Goal: Task Accomplishment & Management: Use online tool/utility

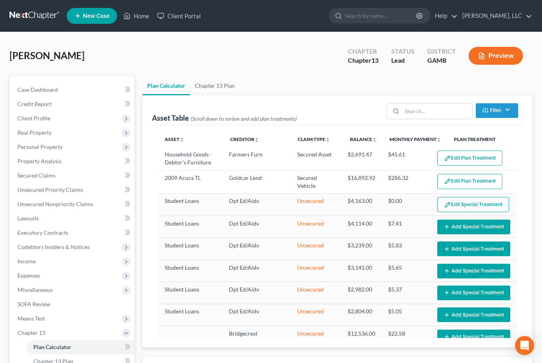
select select "58"
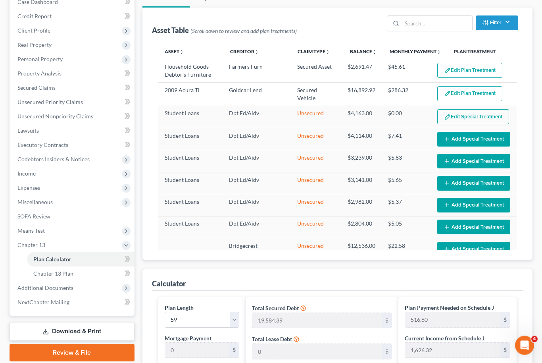
scroll to position [88, 0]
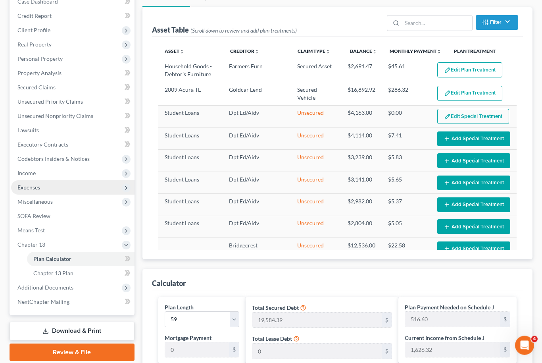
click at [59, 188] on span "Expenses" at bounding box center [72, 188] width 123 height 14
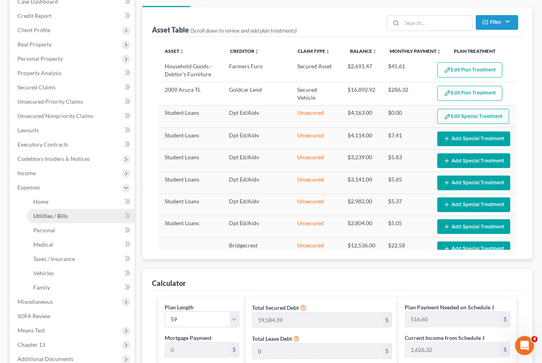
click at [62, 209] on link "Utilities / Bills" at bounding box center [81, 216] width 108 height 14
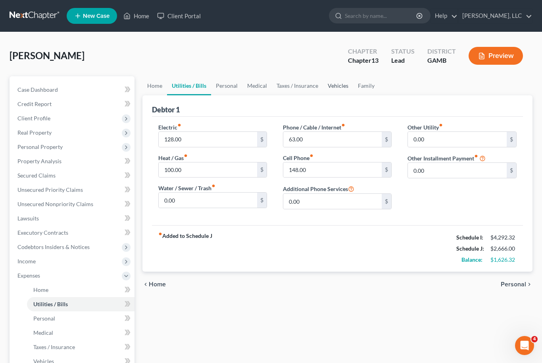
click at [337, 91] on link "Vehicles" at bounding box center [338, 85] width 30 height 19
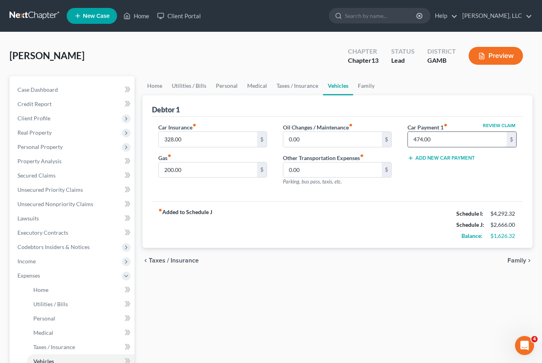
click at [432, 141] on input "474.00" at bounding box center [457, 139] width 99 height 15
click at [152, 88] on link "Home" at bounding box center [154, 85] width 25 height 19
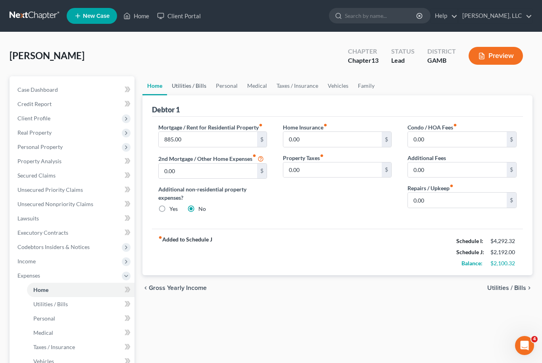
click at [189, 85] on link "Utilities / Bills" at bounding box center [189, 85] width 44 height 19
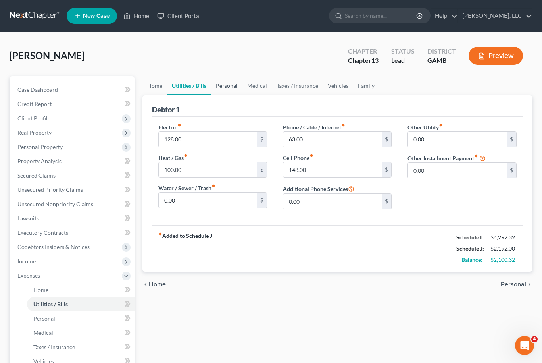
click at [227, 90] on link "Personal" at bounding box center [226, 85] width 31 height 19
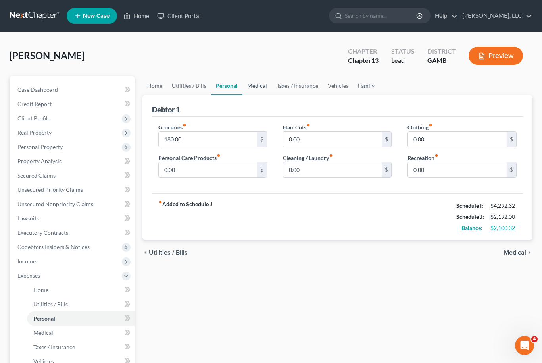
click at [252, 89] on link "Medical" at bounding box center [256, 85] width 29 height 19
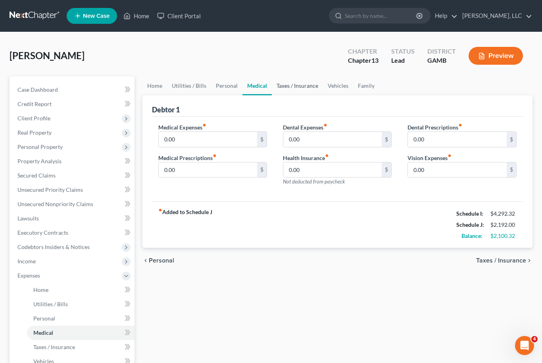
click at [295, 88] on link "Taxes / Insurance" at bounding box center [297, 85] width 51 height 19
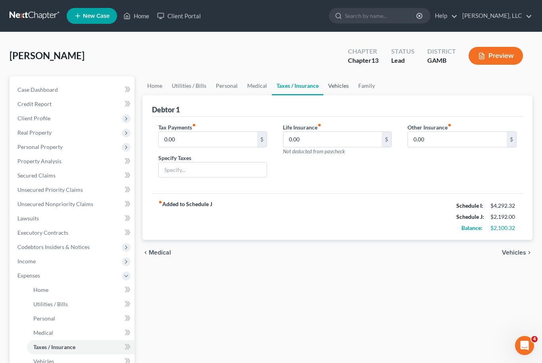
click at [331, 89] on link "Vehicles" at bounding box center [338, 85] width 30 height 19
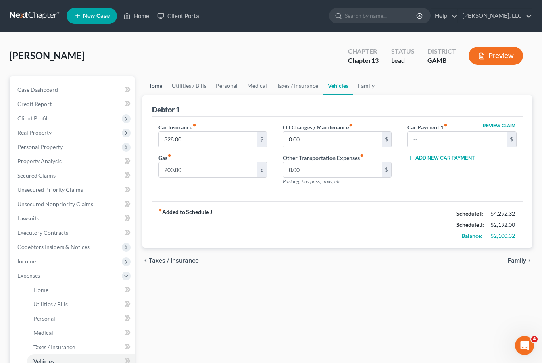
click at [160, 84] on link "Home" at bounding box center [154, 85] width 25 height 19
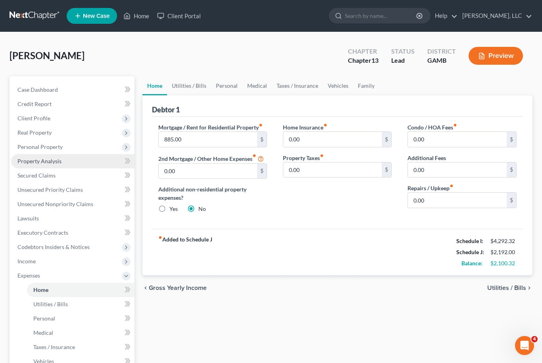
click at [72, 159] on link "Property Analysis" at bounding box center [72, 161] width 123 height 14
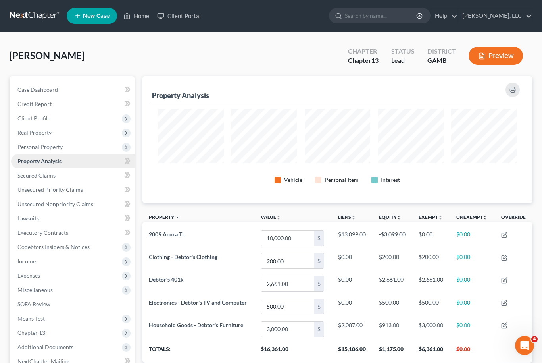
scroll to position [127, 390]
click at [53, 138] on span "Real Property" at bounding box center [72, 132] width 123 height 14
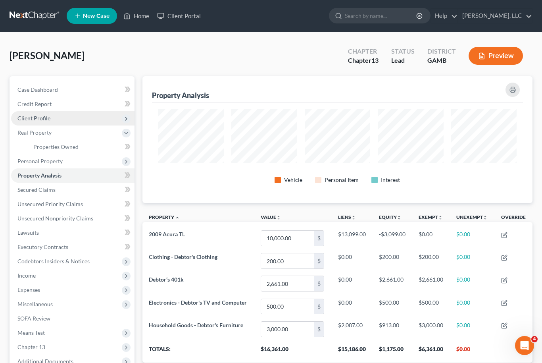
click at [62, 123] on span "Client Profile" at bounding box center [72, 118] width 123 height 14
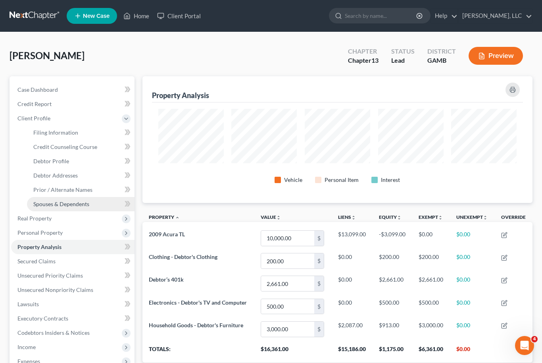
click at [79, 204] on span "Spouses & Dependents" at bounding box center [61, 203] width 56 height 7
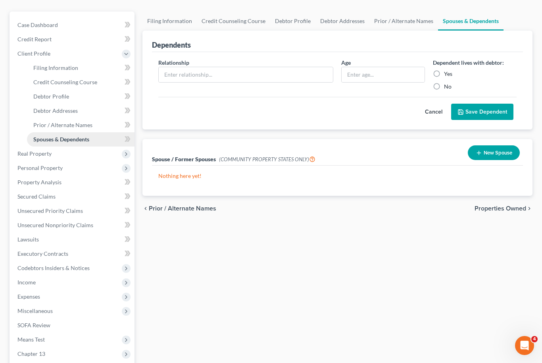
scroll to position [81, 0]
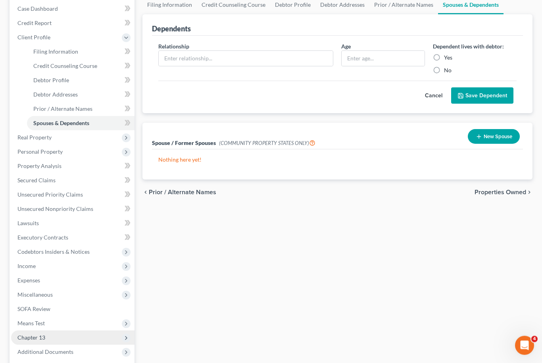
click at [85, 334] on span "Chapter 13" at bounding box center [72, 337] width 123 height 14
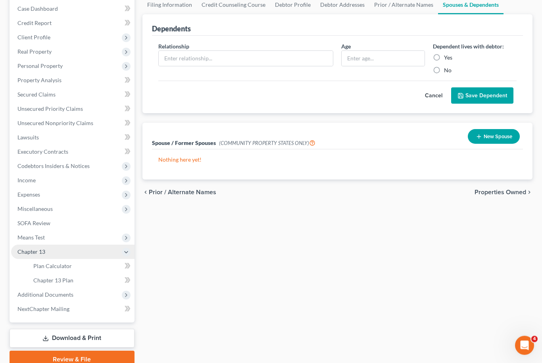
scroll to position [81, 0]
click at [84, 267] on link "Plan Calculator" at bounding box center [81, 266] width 108 height 14
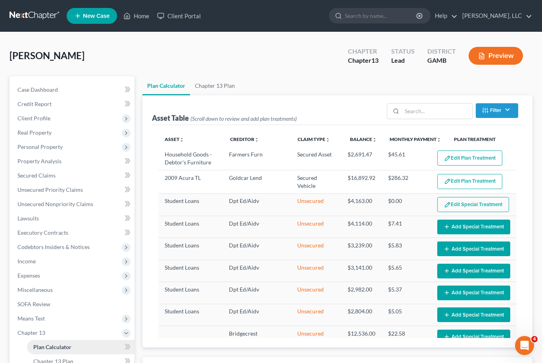
select select "58"
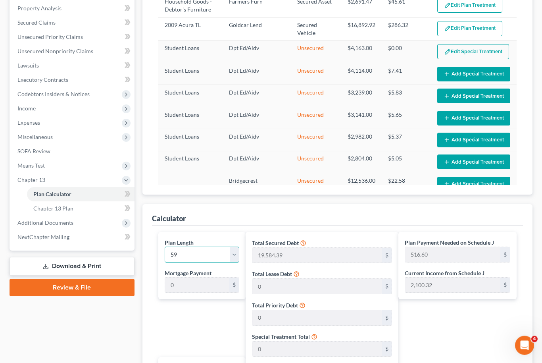
click at [239, 253] on select "1 2 3 4 5 6 7 8 9 10 11 12 13 14 15 16 17 18 19 20 21 22 23 24 25 26 27 28 29 3…" at bounding box center [202, 255] width 75 height 16
select select "35"
type input "846.65"
select select "35"
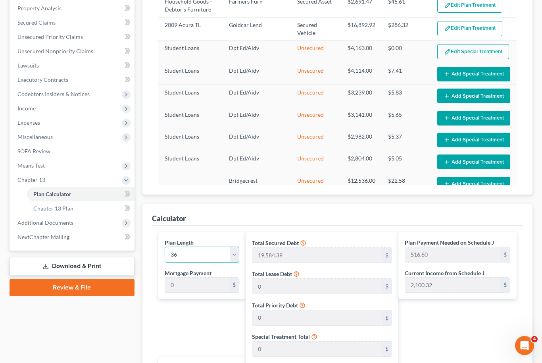
type input "846.65"
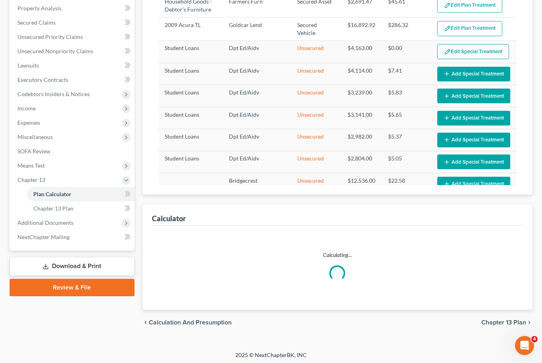
scroll to position [129, 0]
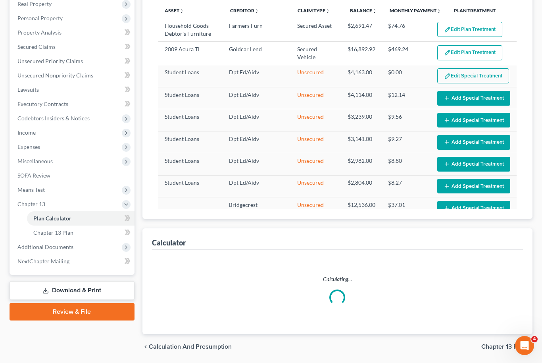
select select "35"
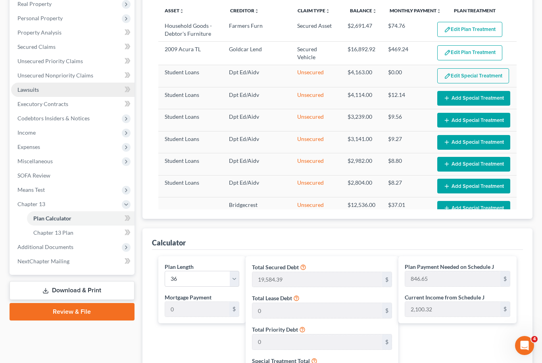
click at [107, 84] on link "Lawsuits" at bounding box center [72, 90] width 123 height 14
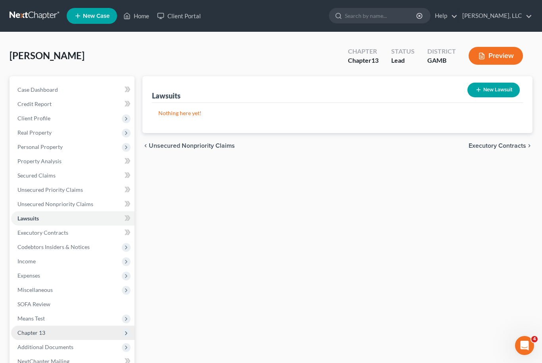
click at [60, 328] on span "Chapter 13" at bounding box center [72, 332] width 123 height 14
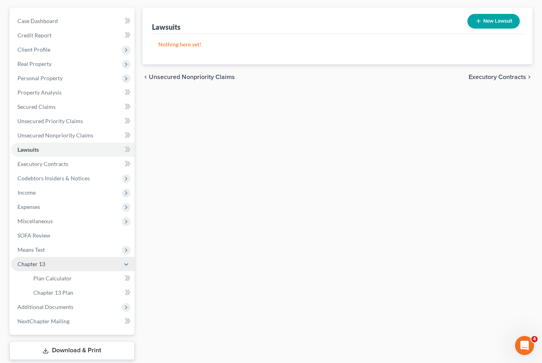
scroll to position [90, 0]
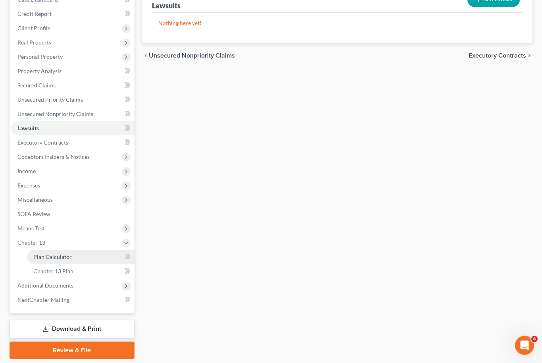
click at [63, 253] on span "Plan Calculator" at bounding box center [52, 256] width 38 height 7
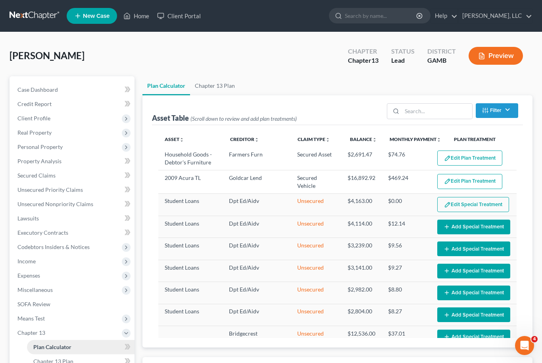
select select "35"
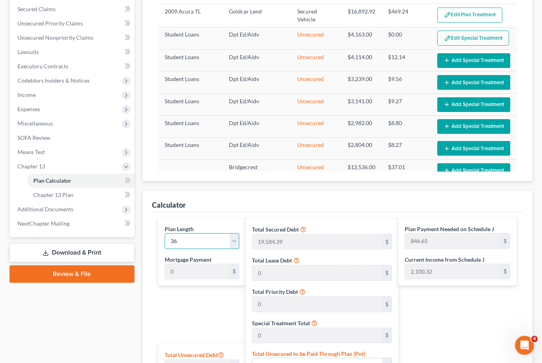
click at [236, 241] on select "1 2 3 4 5 6 7 8 9 10 11 12 13 14 15 16 17 18 19 20 21 22 23 24 25 26 27 28 29 3…" at bounding box center [202, 241] width 75 height 16
select select "47"
type input "634.99"
select select "47"
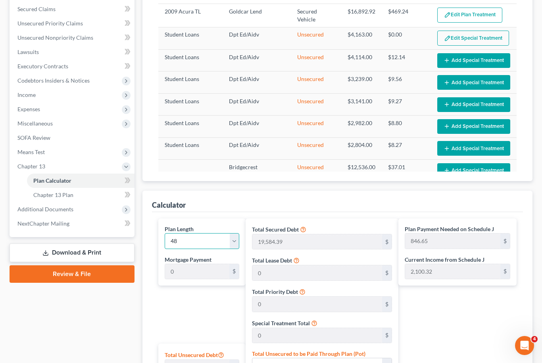
type input "634.99"
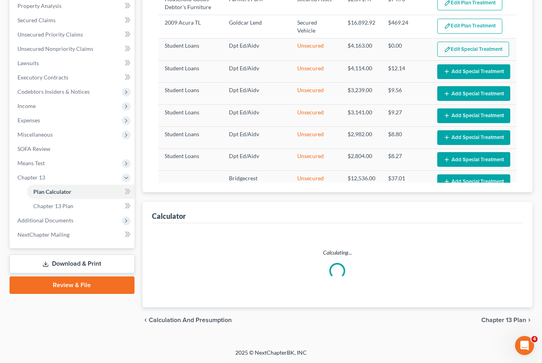
scroll to position [129, 0]
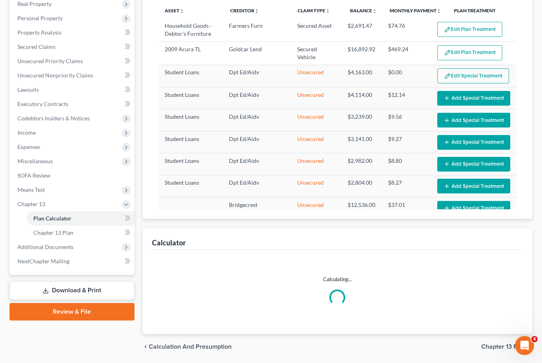
select select "47"
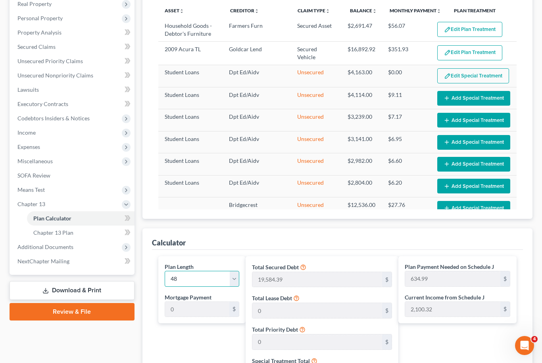
click at [236, 277] on select "1 2 3 4 5 6 7 8 9 10 11 12 13 14 15 16 17 18 19 20 21 22 23 24 25 26 27 28 29 3…" at bounding box center [202, 279] width 75 height 16
select select "58"
type input "516.60"
select select "58"
type input "516.60"
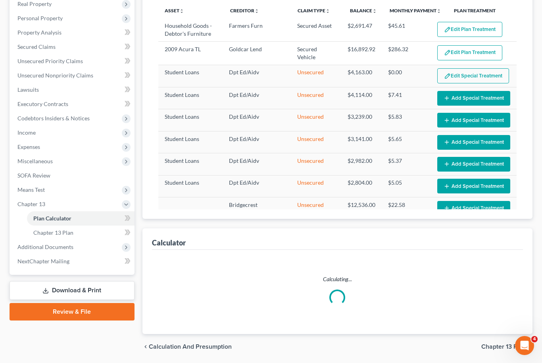
select select "58"
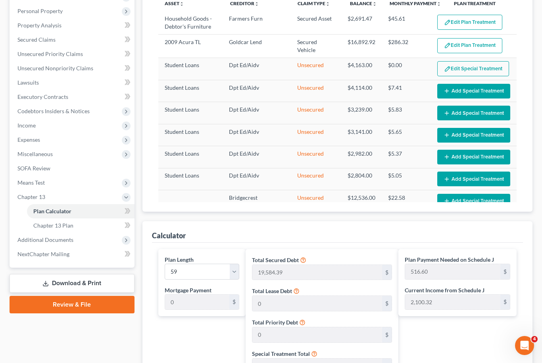
scroll to position [0, 0]
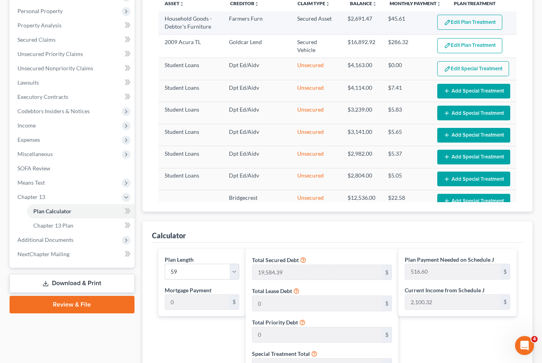
click at [480, 19] on button "Edit Plan Treatment" at bounding box center [469, 22] width 65 height 15
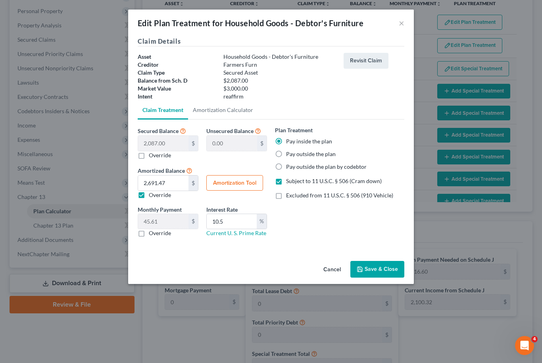
click at [286, 155] on label "Pay outside the plan" at bounding box center [311, 154] width 50 height 8
click at [289, 155] on input "Pay outside the plan" at bounding box center [291, 152] width 5 height 5
radio input "true"
click at [379, 275] on button "Save & Close" at bounding box center [377, 269] width 54 height 17
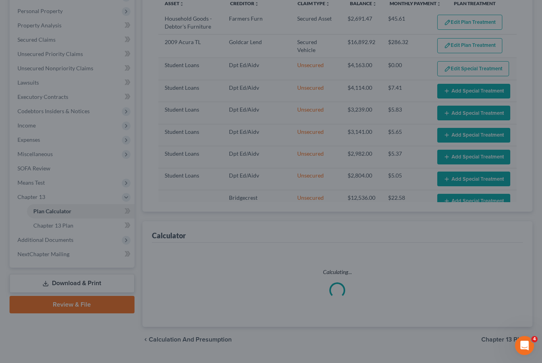
scroll to position [129, 0]
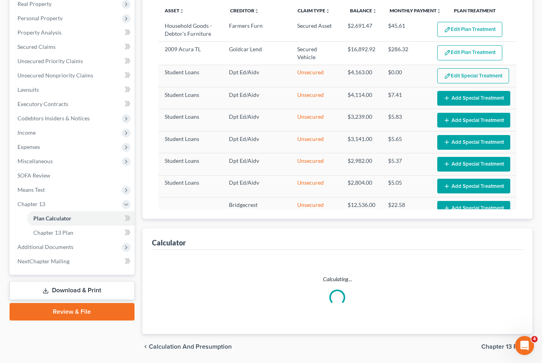
select select "58"
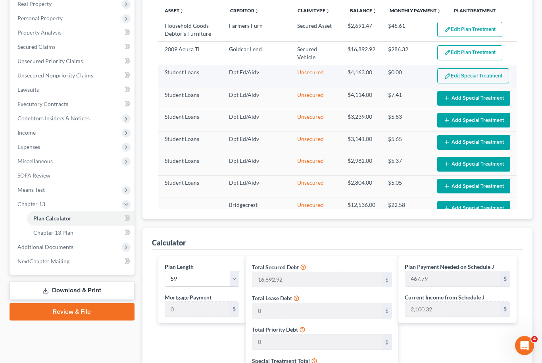
click at [480, 77] on button "Edit Special Treatment" at bounding box center [473, 75] width 72 height 15
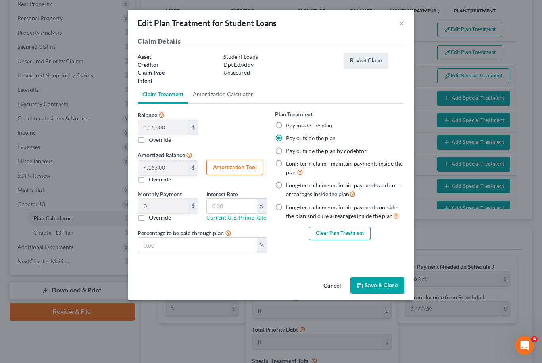
click at [286, 128] on label "Pay inside the plan" at bounding box center [309, 125] width 46 height 8
click at [289, 127] on input "Pay inside the plan" at bounding box center [291, 123] width 5 height 5
radio input "true"
click at [378, 286] on button "Save & Close" at bounding box center [377, 285] width 54 height 17
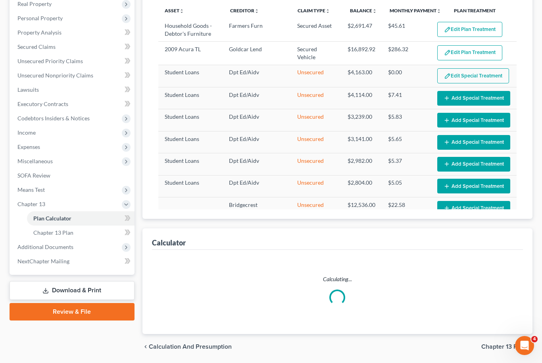
select select "58"
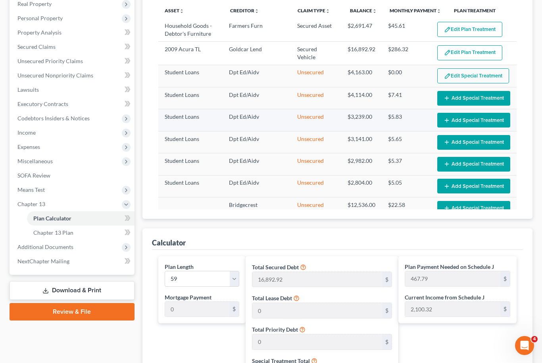
click at [471, 116] on button "Add Special Treatment" at bounding box center [473, 120] width 73 height 15
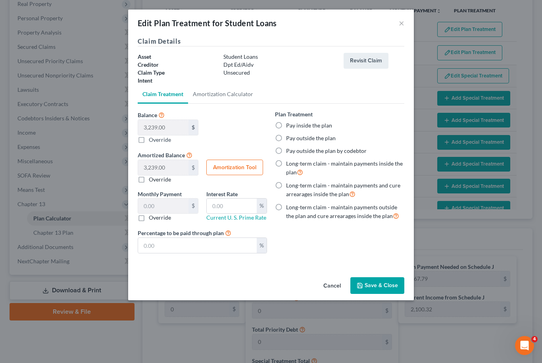
click at [286, 123] on label "Pay inside the plan" at bounding box center [309, 125] width 46 height 8
click at [289, 123] on input "Pay inside the plan" at bounding box center [291, 123] width 5 height 5
radio input "true"
click at [381, 288] on button "Save & Close" at bounding box center [377, 285] width 54 height 17
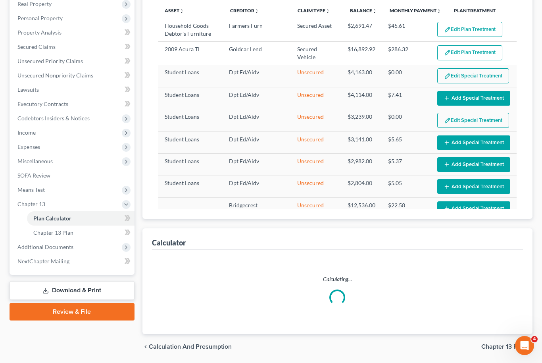
select select "58"
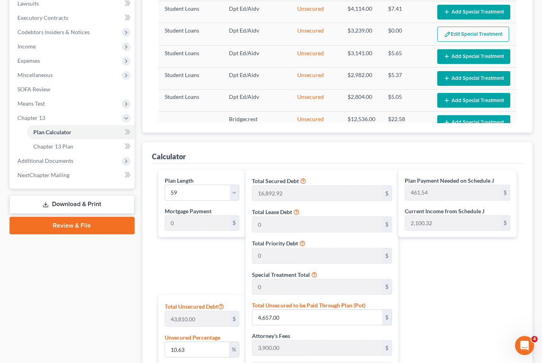
scroll to position [217, 0]
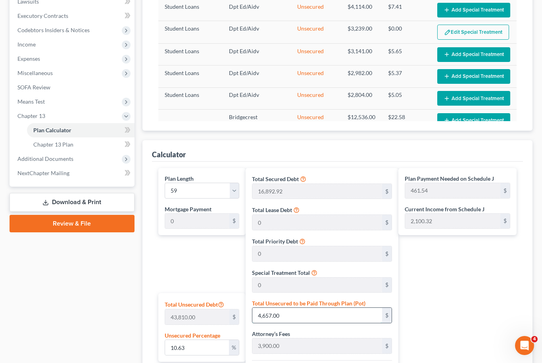
click at [290, 316] on input "4,657.00" at bounding box center [317, 314] width 130 height 15
type input "0.002282583884957772"
type input "1"
type input "20,793.92"
type input "1,455.57"
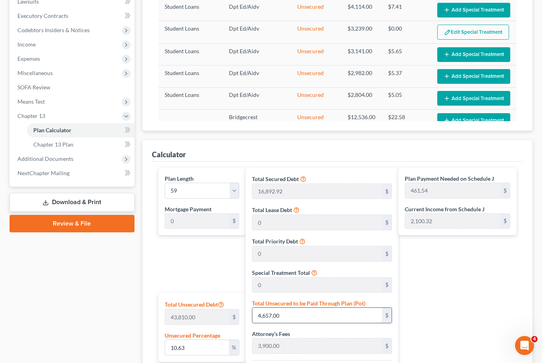
type input "22,249.49"
type input "377.11"
type input "0.027391006619493265"
type input "12"
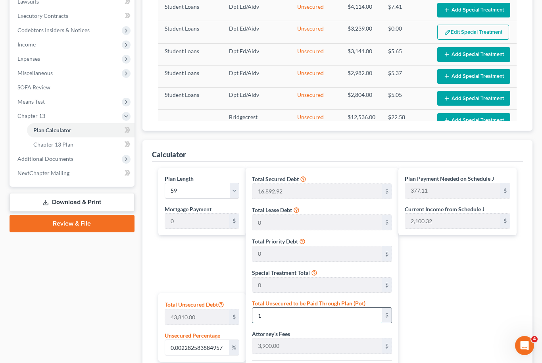
type input "20,804.92"
type input "1,456.34"
type input "22,261.26"
type input "377.30"
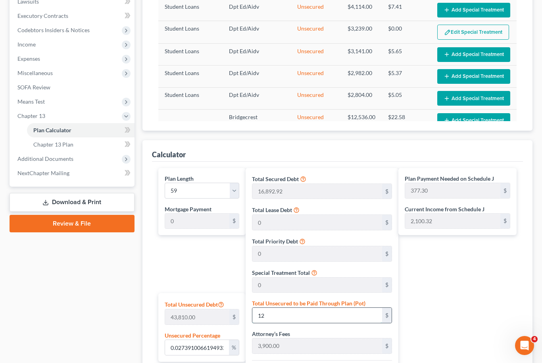
type input "0.27391006619493263"
type input "120"
type input "20,912.92"
type input "1,463.90"
type input "22,376.82"
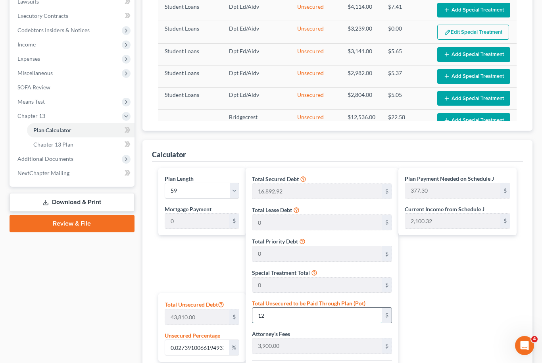
type input "379.26"
type input "2.7391006619493266"
type input "1200"
type input "21,992.92"
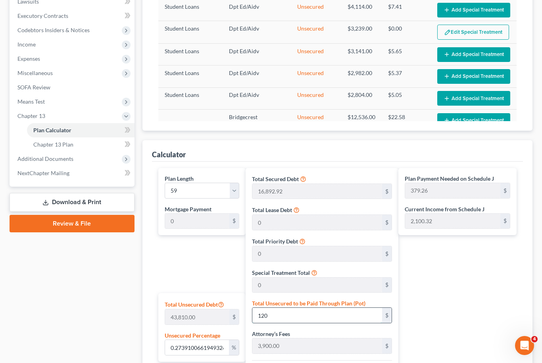
type input "1,539.50"
type input "23,532.42"
type input "398.85"
type input "1,200"
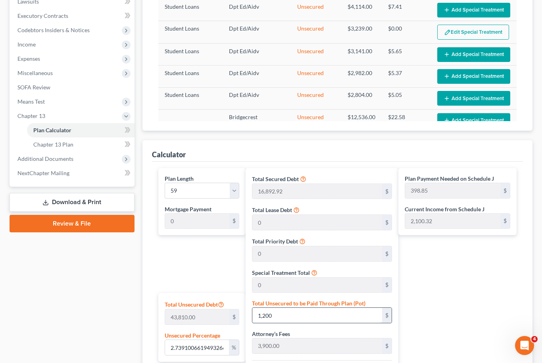
type input "27.391006619493268"
type input "1,2000"
type input "32,792.92"
type input "2,295.50"
type input "35,088.42"
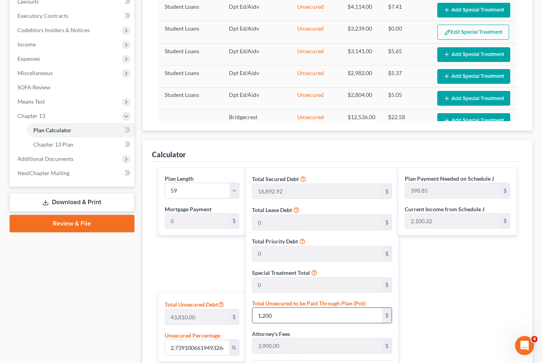
type input "594.71"
type input "12,000"
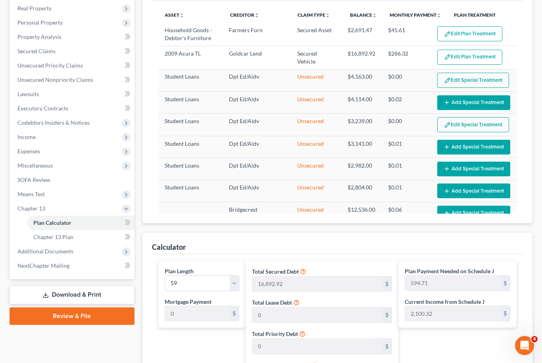
scroll to position [101, 0]
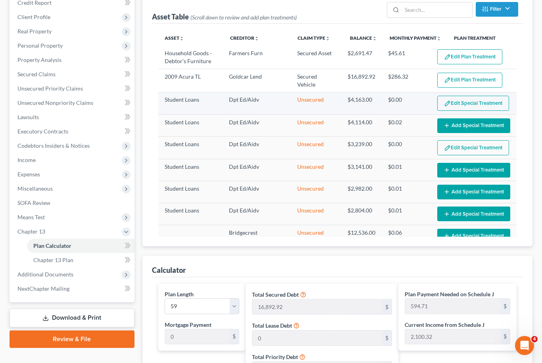
click at [488, 101] on button "Edit Special Treatment" at bounding box center [473, 103] width 72 height 15
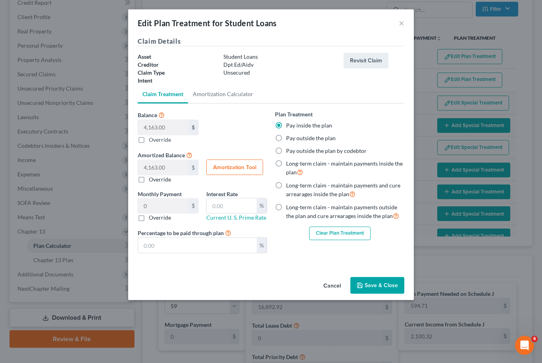
click at [345, 228] on button "Clear Plan Treatment" at bounding box center [339, 233] width 61 height 13
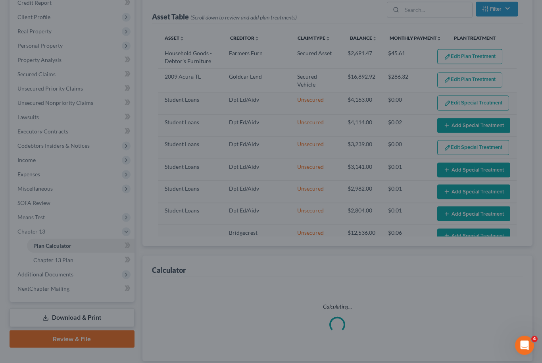
scroll to position [102, 0]
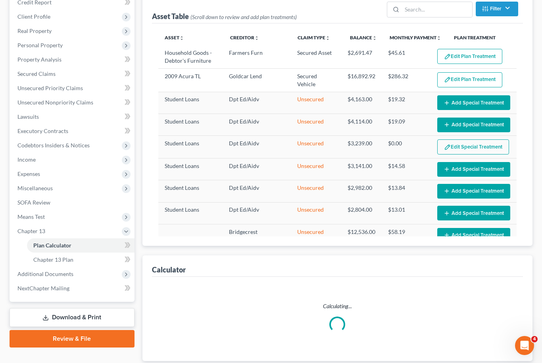
select select "58"
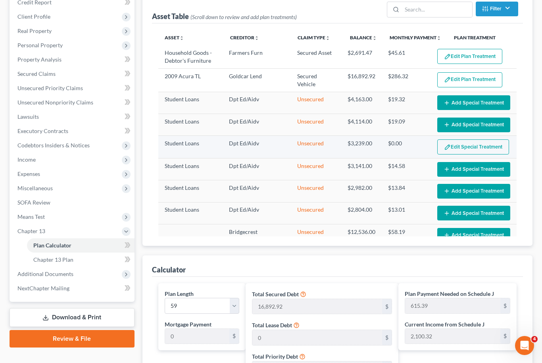
click at [486, 148] on button "Edit Special Treatment" at bounding box center [473, 146] width 72 height 15
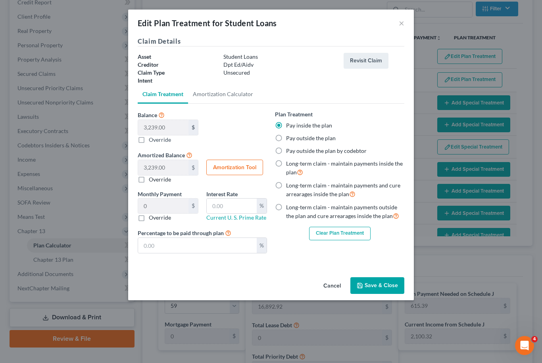
click at [347, 236] on button "Clear Plan Treatment" at bounding box center [339, 233] width 61 height 13
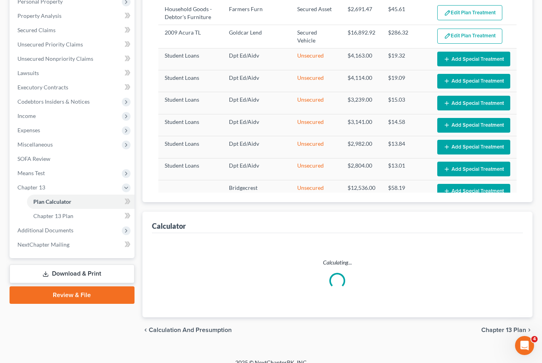
select select "58"
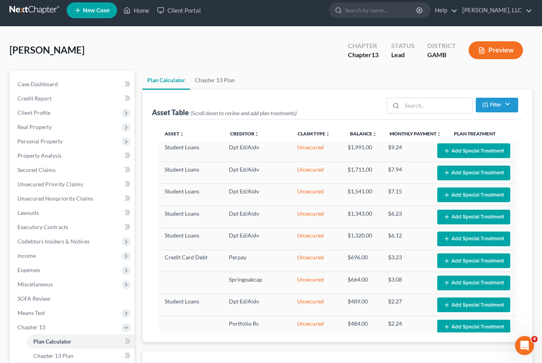
scroll to position [0, 0]
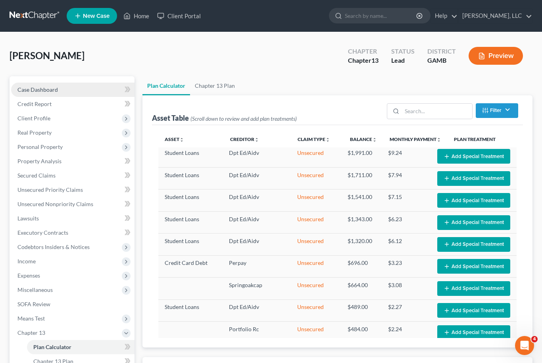
click at [40, 90] on span "Case Dashboard" at bounding box center [37, 89] width 40 height 7
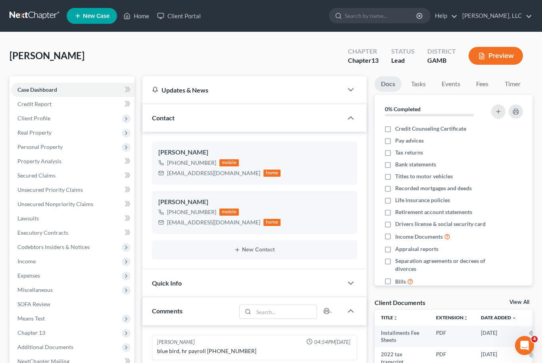
click at [522, 303] on link "View All" at bounding box center [519, 302] width 20 height 6
